Goal: Task Accomplishment & Management: Use online tool/utility

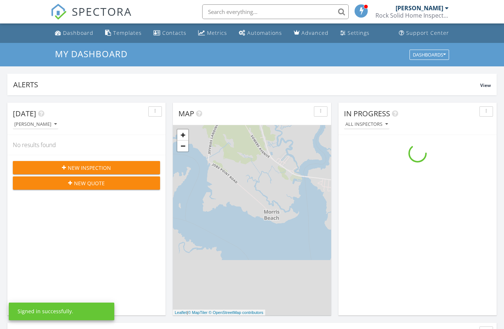
scroll to position [667, 504]
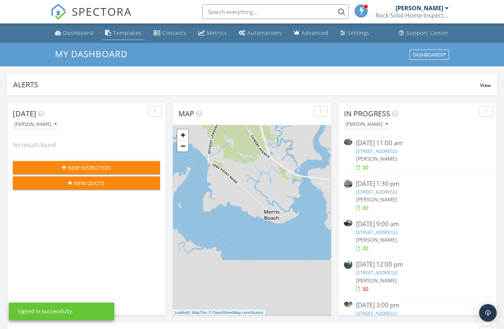
click at [129, 33] on div "Templates" at bounding box center [127, 32] width 29 height 7
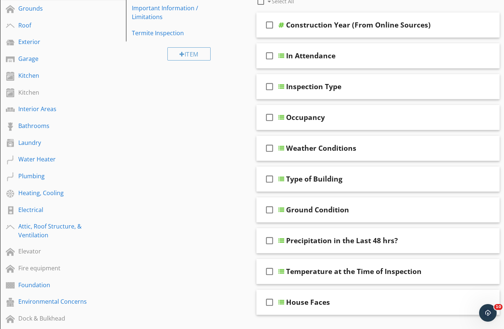
scroll to position [113, 0]
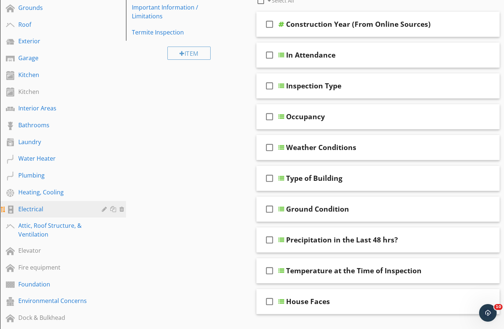
click at [19, 208] on div "Electrical" at bounding box center [54, 208] width 73 height 9
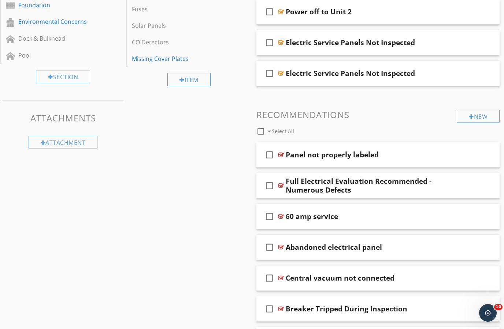
scroll to position [394, 0]
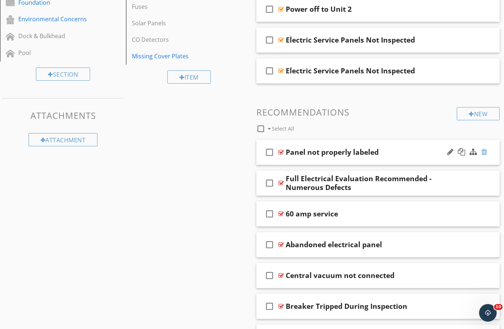
click at [486, 148] on div at bounding box center [484, 151] width 6 height 7
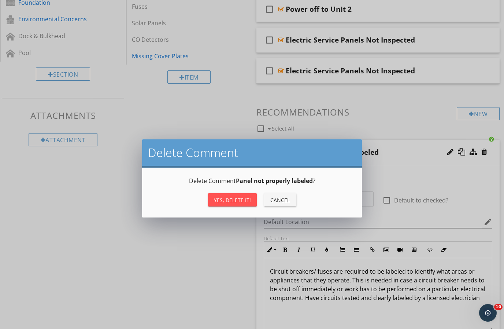
click at [238, 200] on div "Yes, Delete it!" at bounding box center [232, 200] width 37 height 8
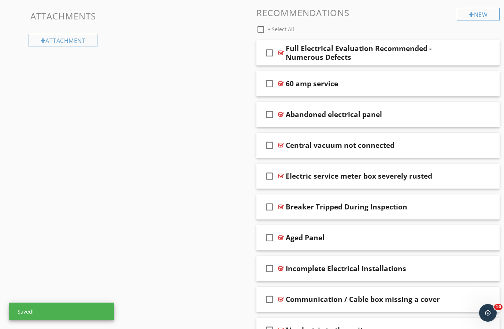
scroll to position [496, 0]
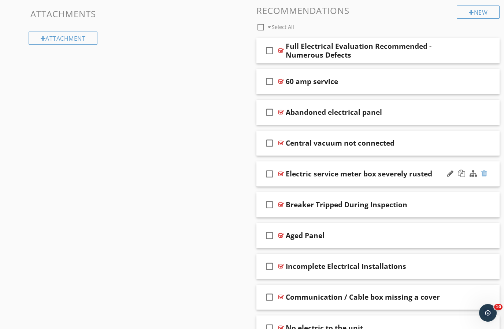
click at [486, 170] on div at bounding box center [484, 173] width 6 height 7
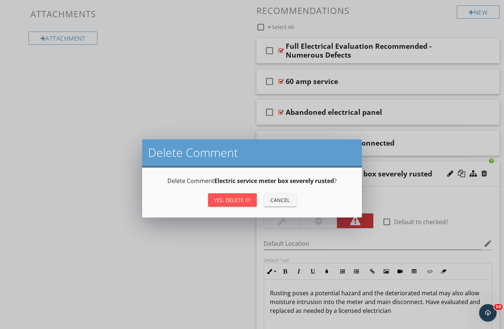
click at [233, 198] on div "Yes, Delete it!" at bounding box center [232, 200] width 37 height 8
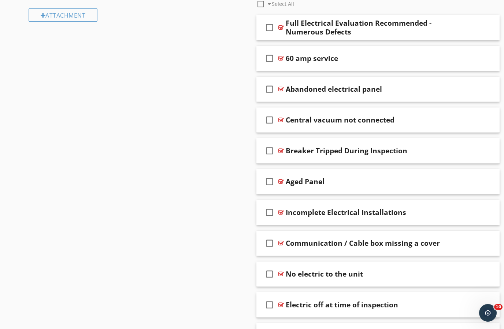
scroll to position [520, 0]
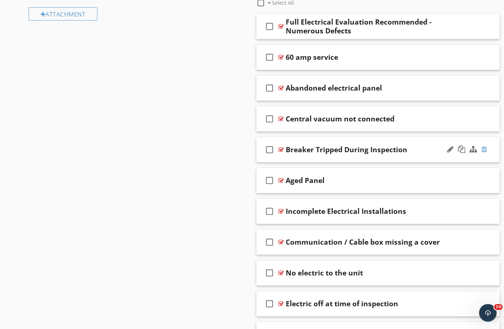
click at [486, 152] on div at bounding box center [484, 148] width 6 height 7
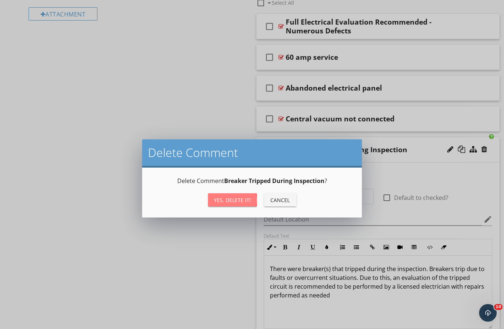
click at [225, 204] on button "Yes, Delete it!" at bounding box center [232, 199] width 49 height 13
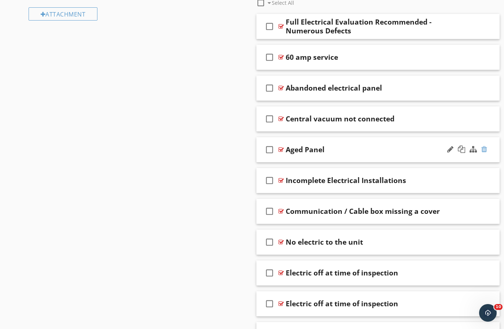
click at [486, 148] on div at bounding box center [484, 148] width 6 height 7
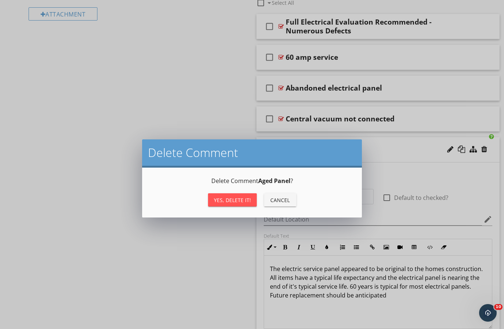
click at [224, 204] on button "Yes, Delete it!" at bounding box center [232, 199] width 49 height 13
type textarea "<p>The electric service panel appeared to be original to the homes construction…"
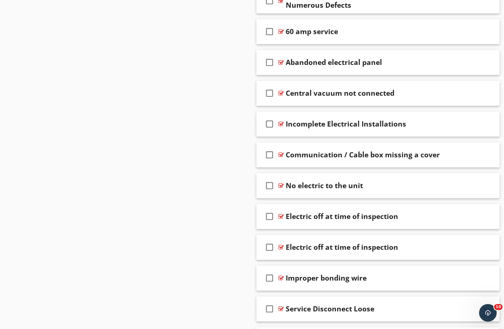
scroll to position [548, 0]
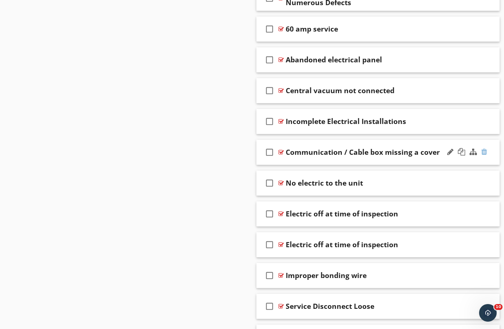
click at [485, 151] on div at bounding box center [484, 151] width 6 height 7
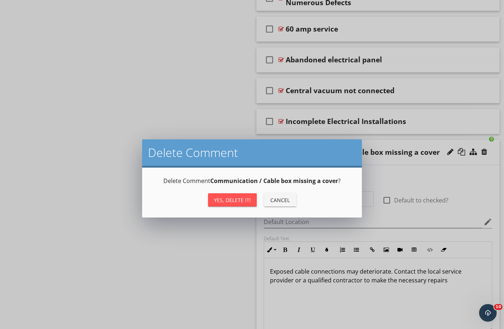
click at [237, 201] on div "Yes, Delete it!" at bounding box center [232, 200] width 37 height 8
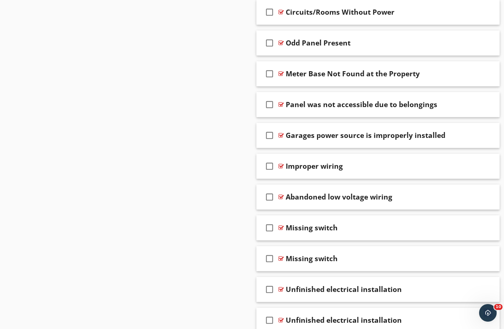
scroll to position [1372, 0]
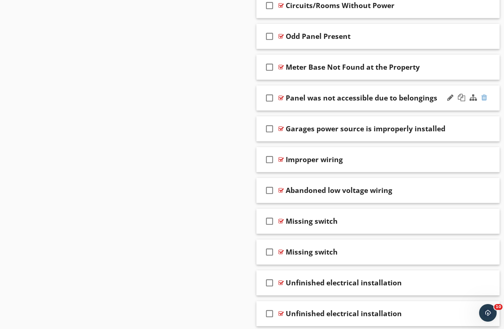
click at [486, 95] on div at bounding box center [484, 97] width 6 height 7
click at [487, 99] on div at bounding box center [484, 97] width 6 height 7
click at [486, 94] on div at bounding box center [484, 97] width 6 height 7
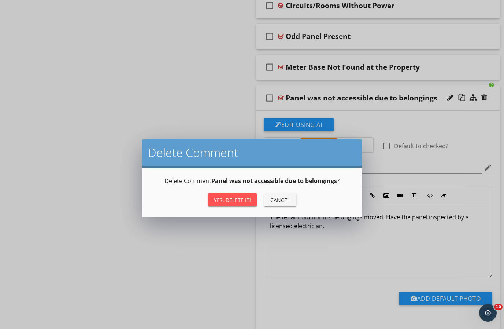
click at [237, 204] on button "Yes, Delete it!" at bounding box center [232, 199] width 49 height 13
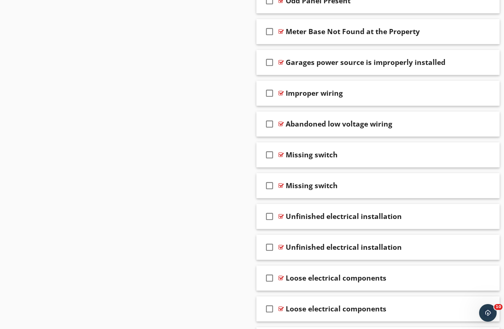
scroll to position [1409, 0]
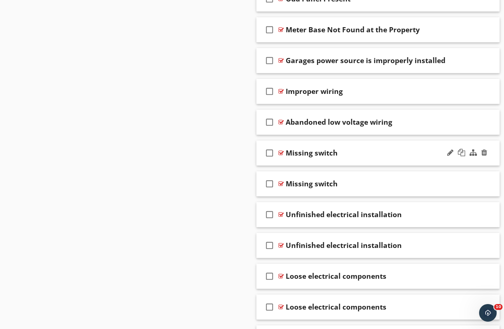
click at [489, 149] on div "check_box_outline_blank Missing switch" at bounding box center [377, 152] width 243 height 25
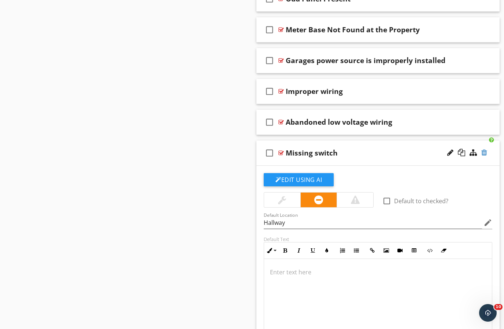
click at [486, 153] on div at bounding box center [484, 152] width 6 height 7
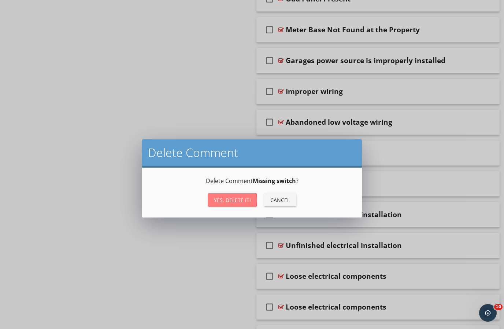
click at [238, 199] on div "Yes, Delete it!" at bounding box center [232, 200] width 37 height 8
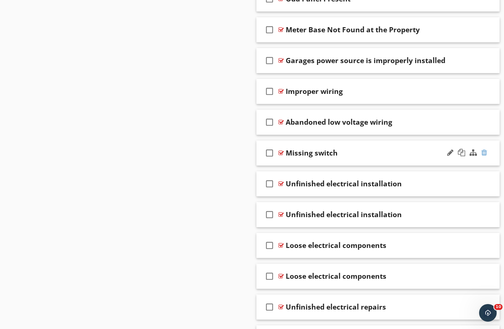
click at [486, 149] on div at bounding box center [484, 152] width 6 height 7
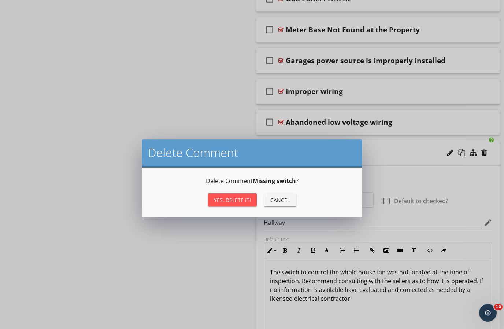
click at [240, 201] on div "Yes, Delete it!" at bounding box center [232, 200] width 37 height 8
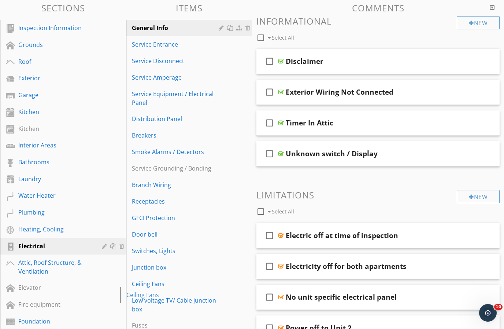
scroll to position [101, 0]
